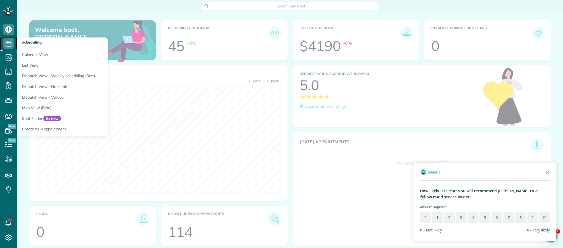
click at [6, 45] on icon at bounding box center [8, 43] width 11 height 11
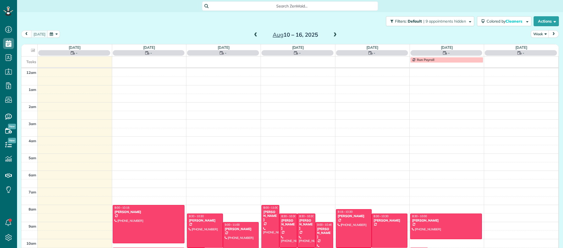
scroll to position [120, 0]
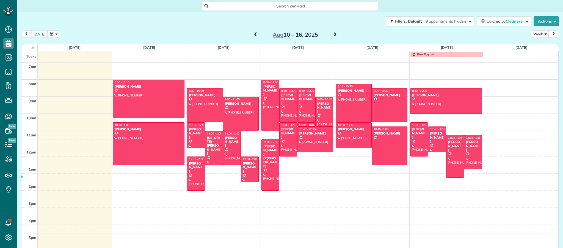
click at [212, 145] on div at bounding box center [214, 148] width 17 height 34
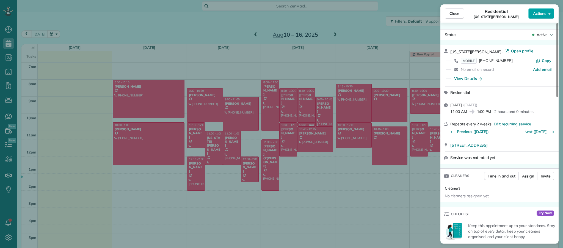
click at [545, 11] on span "Actions" at bounding box center [540, 14] width 13 height 6
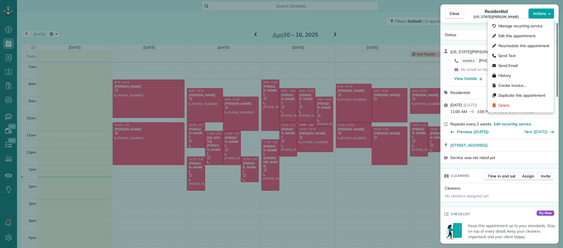
scroll to position [2, 0]
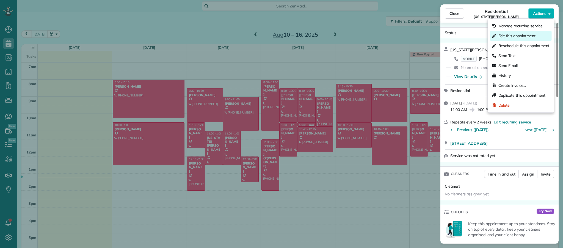
click at [508, 37] on span "Edit this appointment" at bounding box center [517, 36] width 37 height 6
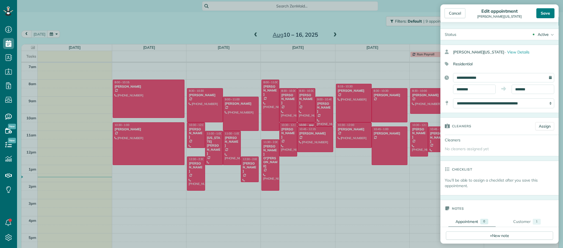
click at [546, 14] on div "Save" at bounding box center [546, 13] width 18 height 10
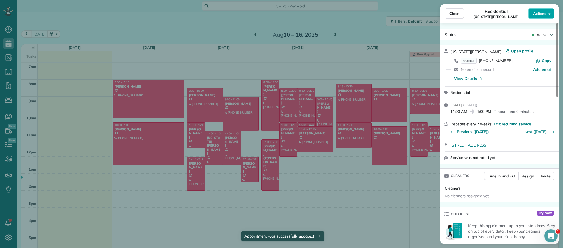
click at [547, 13] on button "Actions" at bounding box center [542, 13] width 26 height 10
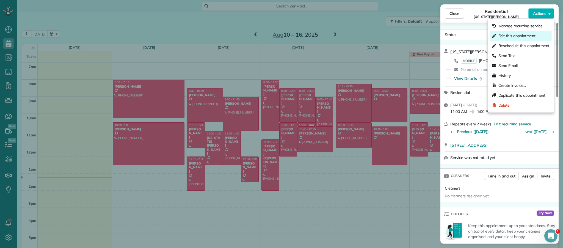
click at [510, 34] on span "Edit this appointment" at bounding box center [517, 36] width 37 height 6
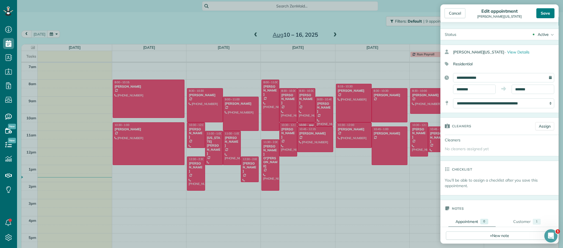
click at [545, 12] on div "Save" at bounding box center [546, 13] width 18 height 10
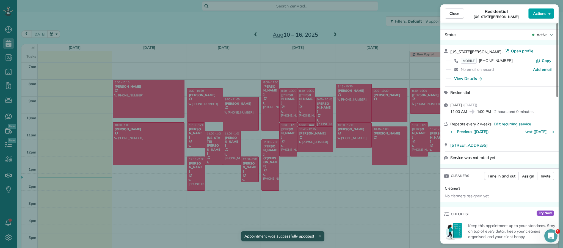
click at [537, 15] on span "Actions" at bounding box center [540, 14] width 13 height 6
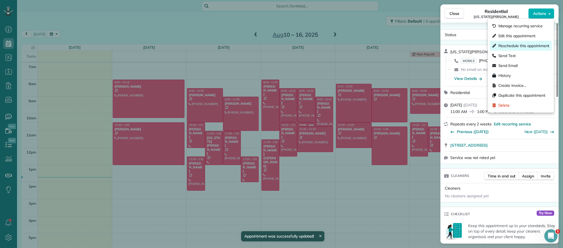
click at [507, 43] on span "Reschedule this appointment" at bounding box center [524, 46] width 51 height 6
select select "*"
select select "****"
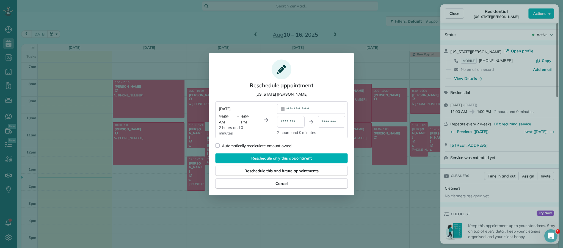
click at [322, 109] on div "**********" at bounding box center [311, 109] width 68 height 10
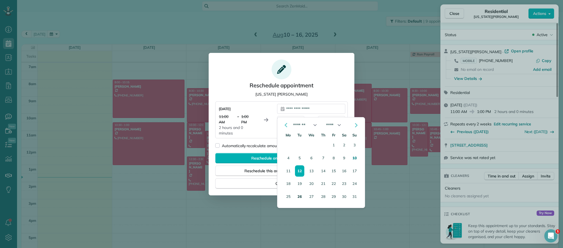
click at [298, 196] on button "26" at bounding box center [300, 196] width 9 height 11
type div "**********"
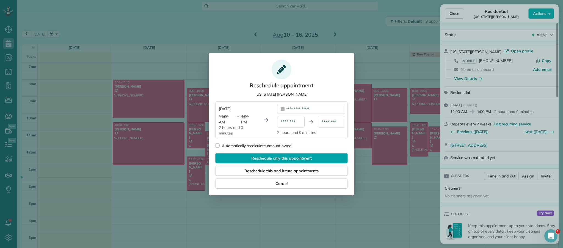
click at [282, 158] on span "Reschedule only this appointment" at bounding box center [281, 158] width 61 height 6
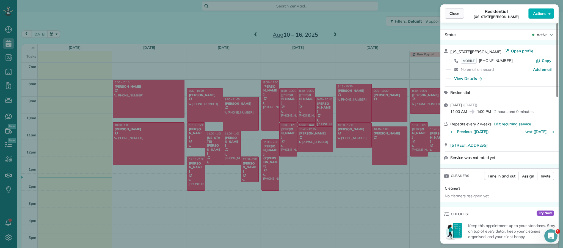
click at [454, 13] on span "Close" at bounding box center [455, 14] width 10 height 6
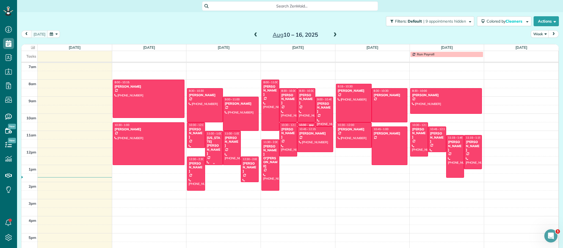
click at [214, 144] on div at bounding box center [214, 148] width 17 height 34
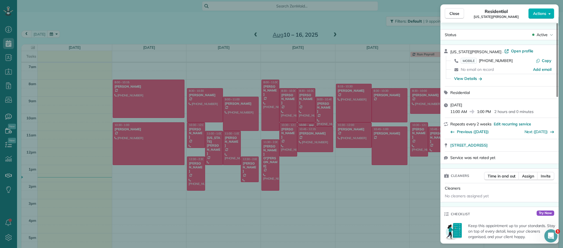
click at [421, 7] on div "Close Residential [US_STATE][PERSON_NAME] Actions Status Active [US_STATE][PERS…" at bounding box center [281, 124] width 563 height 248
